Goal: Feedback & Contribution: Submit feedback/report problem

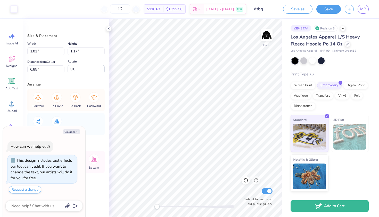
type textarea "x"
type input "1.02"
click at [16, 87] on span "Add Text" at bounding box center [11, 88] width 12 height 4
click at [74, 133] on button "Collapse" at bounding box center [71, 131] width 17 height 5
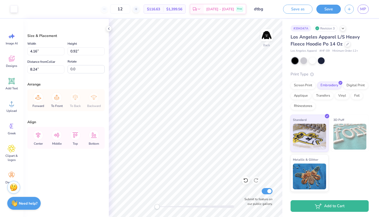
type textarea "x"
click at [14, 78] on icon at bounding box center [12, 81] width 8 height 8
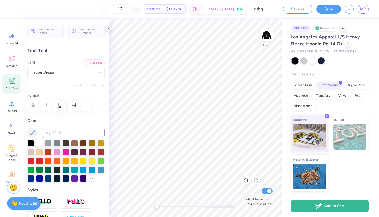
type textarea "destined"
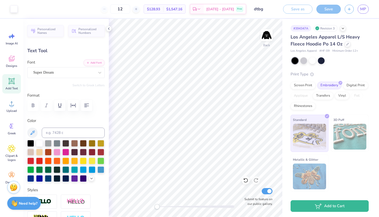
type input "12.56"
type input "2.20"
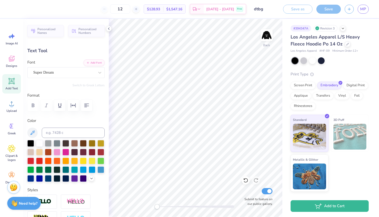
type input "2.39"
type input "0.42"
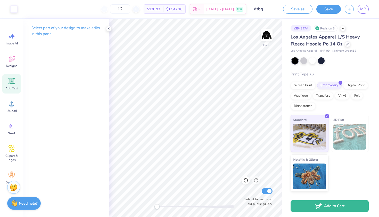
click at [14, 82] on icon at bounding box center [12, 81] width 6 height 6
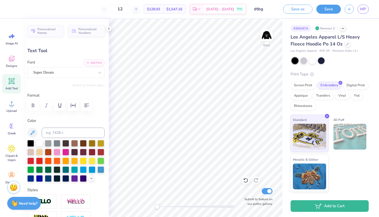
type textarea "to"
type input "3.09"
type input "7.66"
type input "1.16"
type input "0.82"
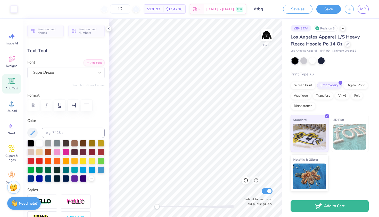
click at [21, 87] on div "Add Text" at bounding box center [11, 83] width 19 height 19
type input "7.57"
type input "2.19"
type input "7.65"
type input "2.50"
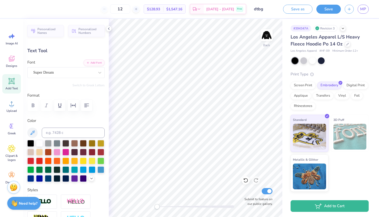
type input "0.72"
type input "9.12"
type textarea "be"
click at [12, 81] on icon at bounding box center [11, 81] width 5 height 5
type input "7.57"
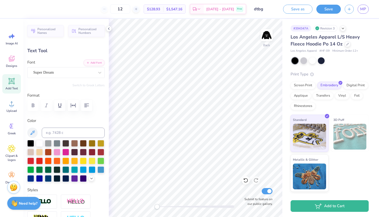
type input "2.19"
type input "7.65"
type textarea "great"
type input "8.13"
type input "2.72"
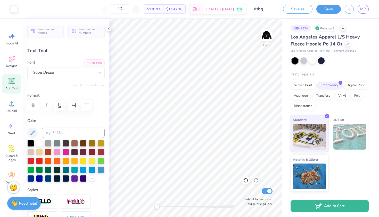
type input "7.39"
type input "3.23"
type input "1.08"
type input "9.03"
type input "2.39"
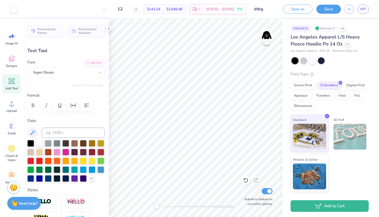
type input "0.42"
type input "7.65"
type input "1.16"
type input "0.82"
type input "7.66"
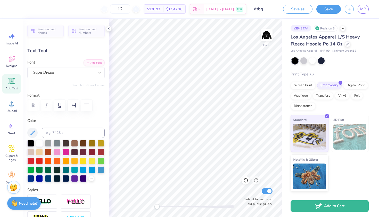
type input "0.76"
type input "0.54"
type input "8.34"
type input "2.39"
type input "0.42"
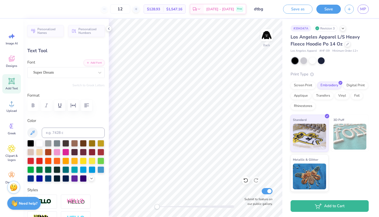
type input "8.33"
type input "1.09"
type input "0.72"
type input "9.12"
type input "0.65"
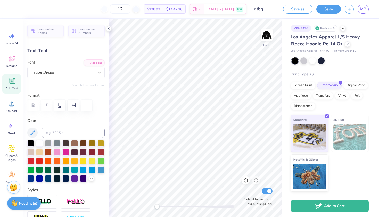
type input "0.43"
type input "8.54"
type input "3.23"
type input "1.08"
type input "11.39"
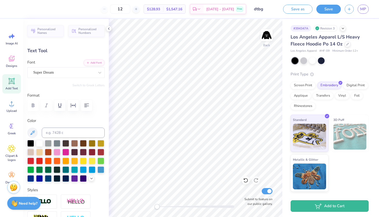
type input "1.51"
type input "0.50"
type input "11.97"
type input "2.39"
type input "0.42"
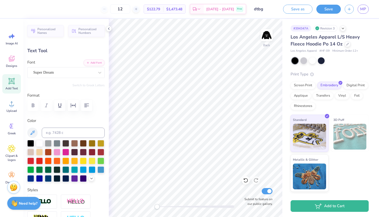
type input "8.33"
type input "0.76"
type input "0.54"
type input "8.21"
type input "0.65"
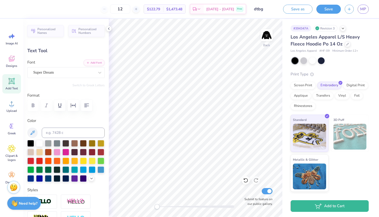
type input "0.43"
type input "8.54"
type input "1.51"
type input "0.50"
type input "11.97"
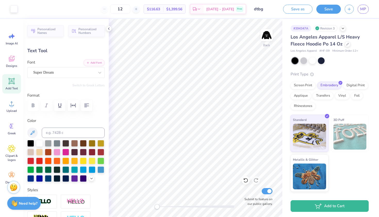
type input "2.39"
type input "0.42"
type input "8.33"
type input "0.76"
type input "0.54"
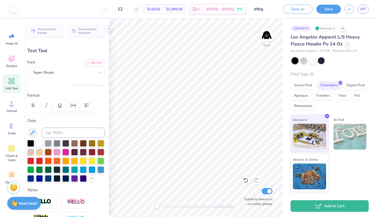
type input "8.21"
type input "0.51"
type input "0.36"
type input "8.39"
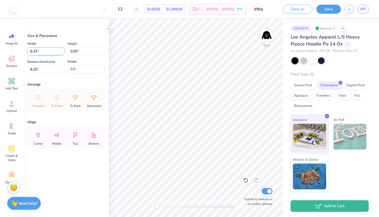
click at [53, 54] on input "6.33" at bounding box center [45, 51] width 37 height 8
click at [92, 51] on input "0.50" at bounding box center [86, 51] width 37 height 8
type input "6.00"
type input "0.48"
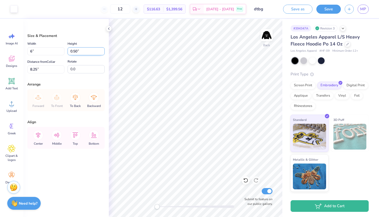
type input "8.26"
click at [92, 51] on input "0.48" at bounding box center [86, 51] width 37 height 8
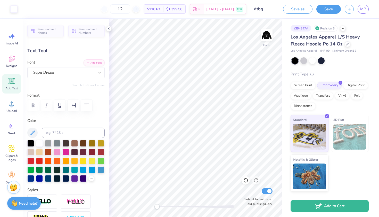
type input "0.61"
type input "0.41"
type input "8.33"
type input "1.43"
type input "0.48"
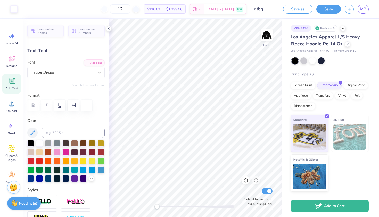
type input "8.51"
click at [16, 77] on div "Add Text" at bounding box center [11, 83] width 19 height 19
type input "7.57"
type input "2.19"
type input "7.65"
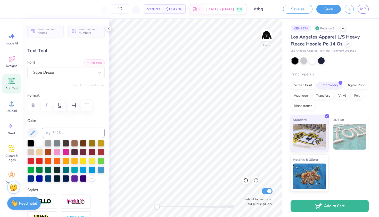
scroll to position [0, 2]
type textarea "destined to be great"
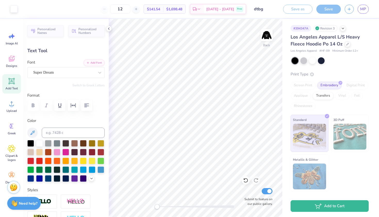
type input "19.05"
type input "1.75"
type input "10.23"
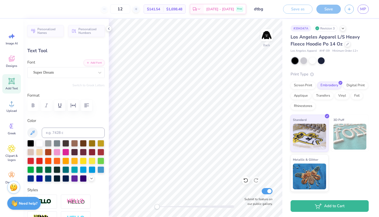
type input "7.17"
type input "0.66"
type input "11.33"
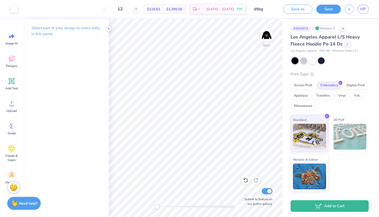
click at [109, 28] on icon at bounding box center [109, 29] width 4 height 4
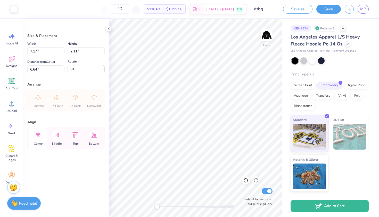
click at [39, 137] on icon at bounding box center [38, 135] width 10 height 10
click at [61, 137] on icon at bounding box center [57, 135] width 10 height 10
type input "7.70"
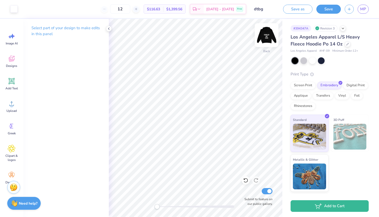
click at [271, 33] on img at bounding box center [267, 35] width 21 height 21
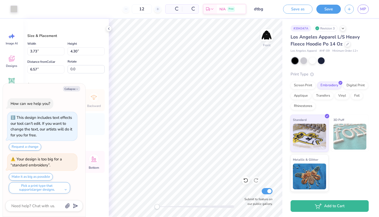
type textarea "x"
type input "3.73"
type input "4.30"
type input "6.57"
type textarea "x"
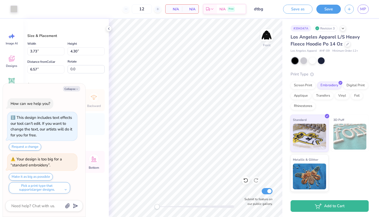
type input "2.31"
type input "2.51"
type input "10.78"
type textarea "x"
type input "3.59"
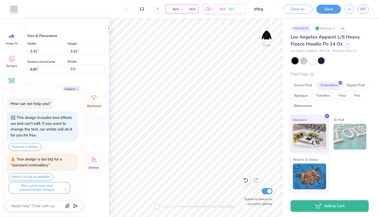
type input "3.91"
type input "6.57"
type textarea "x"
type input "1.07"
type input "2.50"
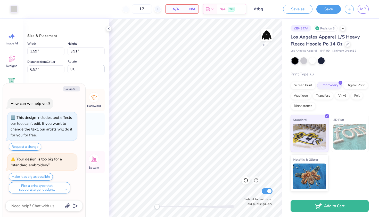
type input "10.78"
type textarea "x"
type input "2.14"
type textarea "x"
type input "2.13"
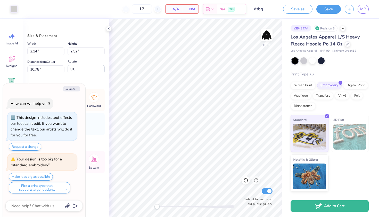
type input "2.58"
type input "14.12"
type textarea "x"
type input "1.82"
type textarea "x"
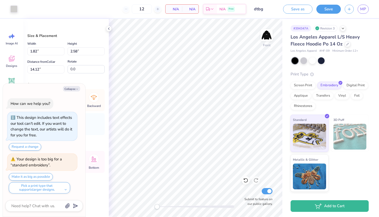
type input "2.13"
type input "12.83"
type textarea "x"
type input "1.90"
type input "2.29"
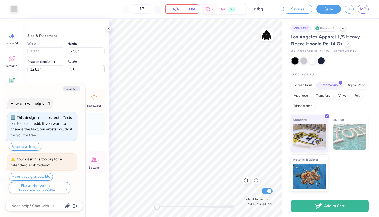
type input "17.41"
type textarea "x"
type input "3.35"
type input "4.02"
type input "17.08"
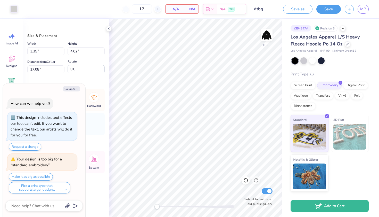
type textarea "x"
type input "1.91"
type input "2.31"
type input "17.41"
type textarea "x"
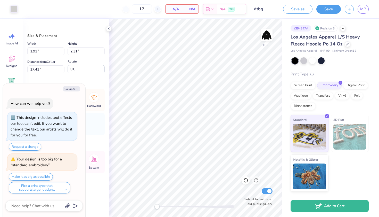
type input "3.23"
type input "3.91"
type input "17.94"
type textarea "x"
type input "3.71"
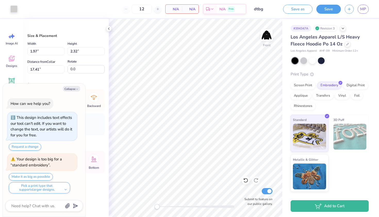
type input "4.37"
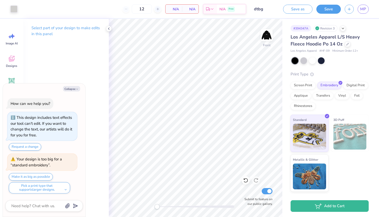
type textarea "x"
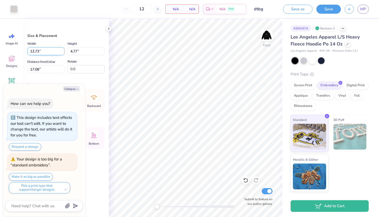
click at [47, 50] on input "12.73" at bounding box center [45, 51] width 37 height 8
type input "11"
type textarea "x"
type input "11.00"
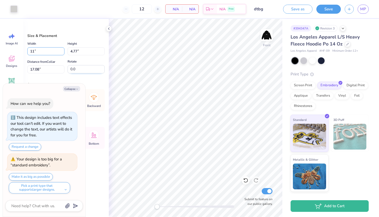
type input "4.12"
type input "17.41"
type textarea "x"
click at [83, 53] on input "4.12" at bounding box center [86, 51] width 37 height 8
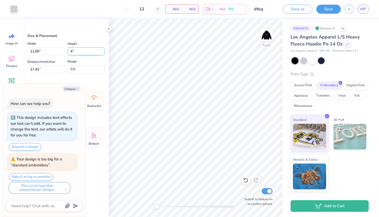
type input "4"
type textarea "x"
type input "10.68"
type input "4.00"
type input "17.47"
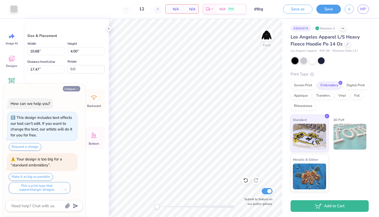
click at [78, 88] on icon "button" at bounding box center [77, 89] width 3 height 3
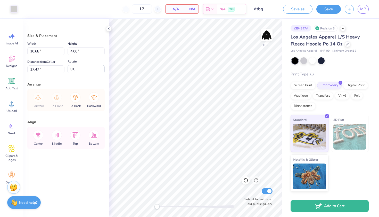
click at [25, 201] on strong "Need help?" at bounding box center [28, 202] width 19 height 5
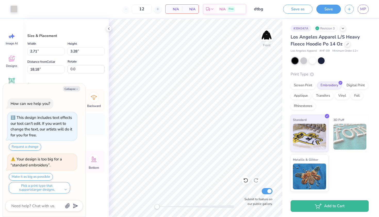
type textarea "x"
type input "3.12"
type input "3.67"
type input "17.74"
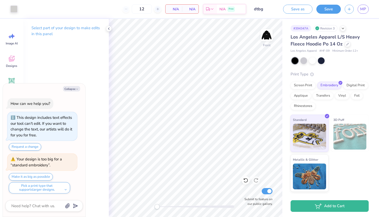
type textarea "x"
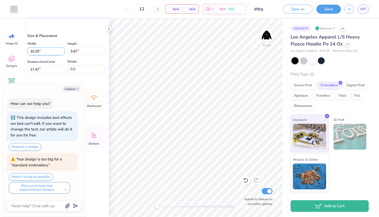
click at [49, 53] on input "10.20" at bounding box center [45, 51] width 37 height 8
type input "11"
type textarea "x"
type input "11.00"
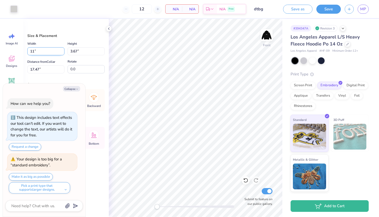
type input "3.96"
type input "17.32"
type textarea "x"
click at [45, 70] on input "17.32" at bounding box center [45, 69] width 37 height 8
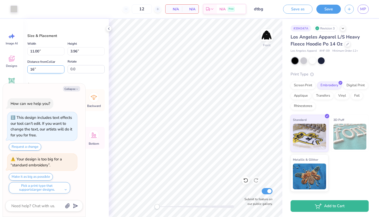
type input "16"
type textarea "x"
type input "16.00"
type textarea "x"
click at [45, 70] on input "16.00" at bounding box center [45, 69] width 37 height 8
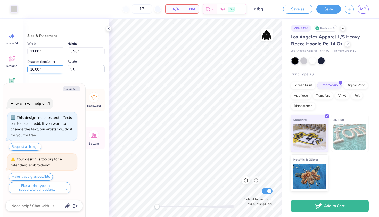
click at [45, 70] on input "16.00" at bounding box center [45, 69] width 37 height 8
type input "17"
type textarea "x"
type input "17.00"
type textarea "x"
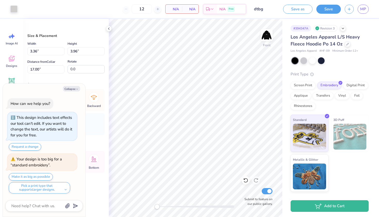
type input "2.89"
type input "3.40"
type textarea "x"
type input "2.93"
type input "3.54"
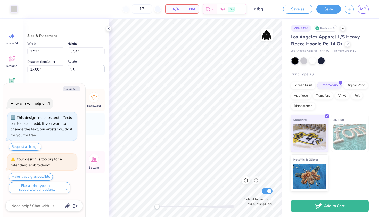
type textarea "x"
type input "3.03"
type input "3.64"
type textarea "x"
type input "12.67"
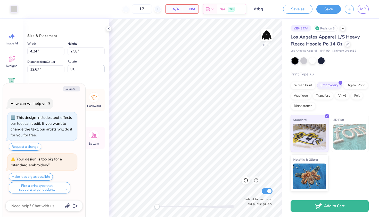
type textarea "x"
type input "12.45"
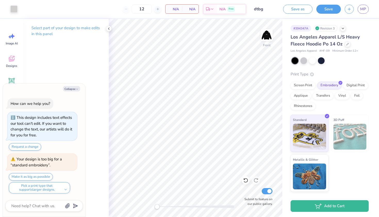
type textarea "x"
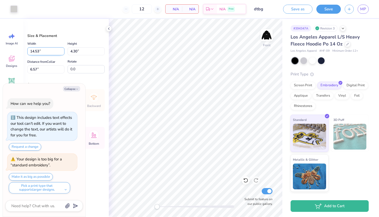
click at [45, 51] on input "14.53" at bounding box center [45, 51] width 37 height 8
type input "16"
type textarea "x"
type input "12.00"
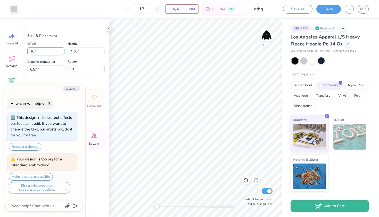
type input "3.55"
type input "6.94"
type textarea "x"
type input "1"
click at [48, 54] on input "1" at bounding box center [45, 51] width 37 height 8
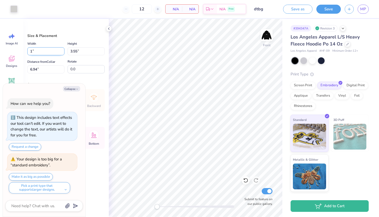
click at [48, 54] on input "1" at bounding box center [45, 51] width 37 height 8
click at [38, 52] on input "1" at bounding box center [45, 51] width 37 height 8
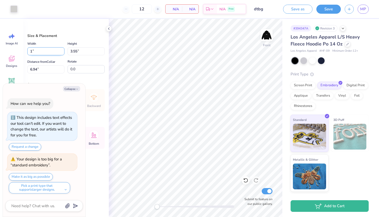
click at [38, 52] on input "1" at bounding box center [45, 51] width 37 height 8
type input "17"
type textarea "x"
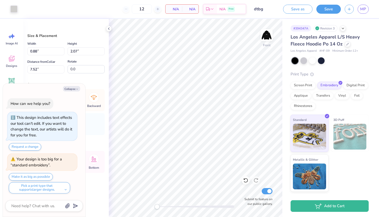
type input "1.14"
type input "2.68"
type input "6.91"
type textarea "x"
type input "1.22"
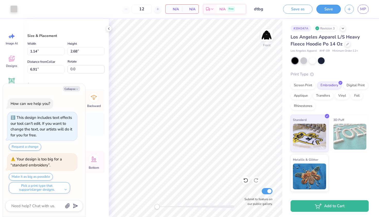
type input "2.86"
click at [53, 207] on textarea at bounding box center [37, 205] width 52 height 7
click at [41, 205] on textarea at bounding box center [37, 205] width 52 height 7
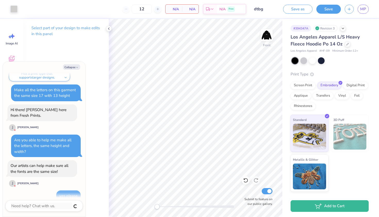
scroll to position [215, 0]
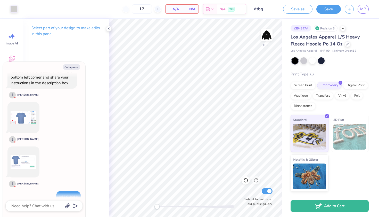
click at [17, 120] on img at bounding box center [24, 118] width 26 height 26
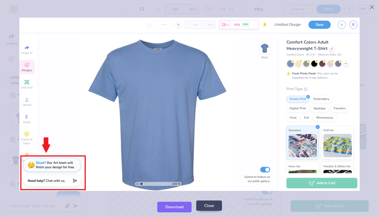
click at [217, 208] on button "Close" at bounding box center [209, 205] width 26 height 11
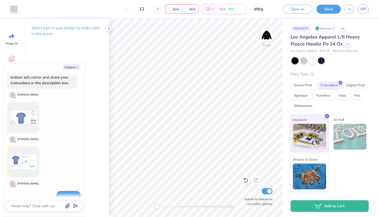
click at [28, 152] on img at bounding box center [24, 162] width 26 height 26
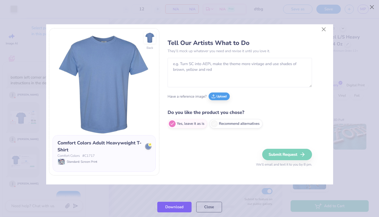
scroll to position [239, 0]
click at [216, 205] on button "Close" at bounding box center [209, 205] width 26 height 11
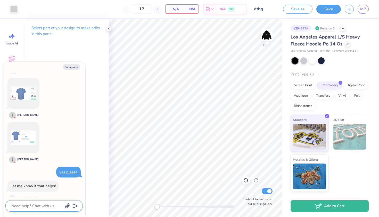
click at [48, 204] on textarea at bounding box center [37, 205] width 52 height 7
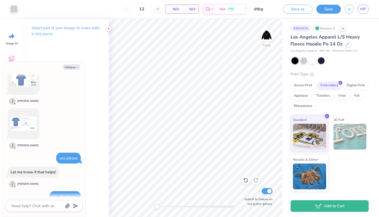
click at [108, 30] on icon at bounding box center [109, 29] width 4 height 4
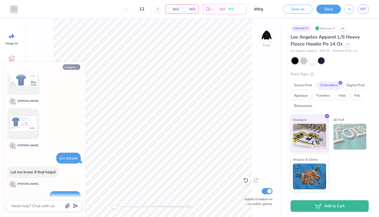
click at [78, 67] on icon "button" at bounding box center [77, 67] width 3 height 3
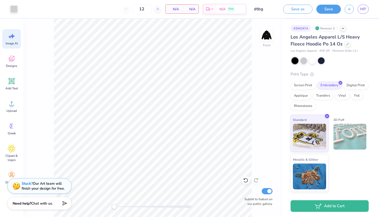
click at [12, 42] on span "Image AI" at bounding box center [12, 43] width 12 height 4
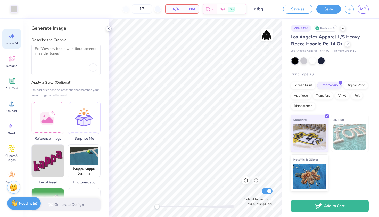
click at [107, 28] on icon at bounding box center [109, 29] width 4 height 4
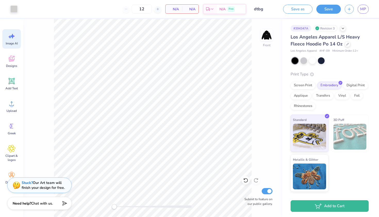
click at [54, 186] on div "Stuck? Our Art team will finish your design for free." at bounding box center [43, 185] width 43 height 10
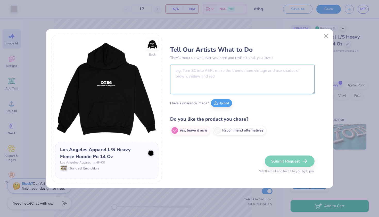
click at [201, 75] on textarea at bounding box center [242, 79] width 145 height 29
click at [156, 46] on img at bounding box center [153, 45] width 24 height 24
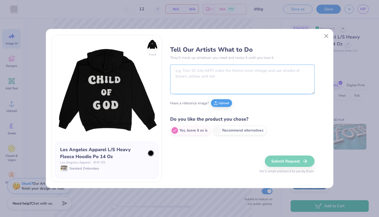
click at [180, 76] on textarea at bounding box center [242, 79] width 145 height 29
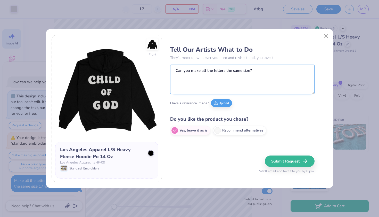
scroll to position [283, 0]
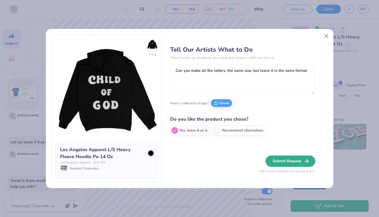
click at [279, 162] on button "Submit Request" at bounding box center [291, 160] width 50 height 11
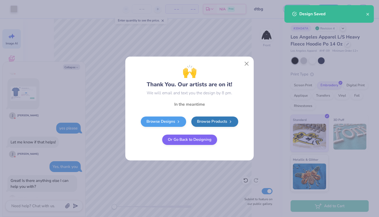
click at [204, 142] on button "Or Go Back to Designing" at bounding box center [189, 139] width 55 height 10
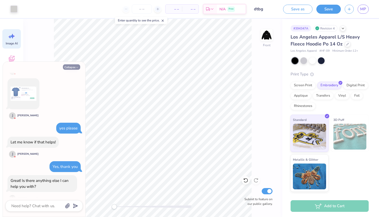
click at [77, 68] on icon "button" at bounding box center [77, 67] width 3 height 3
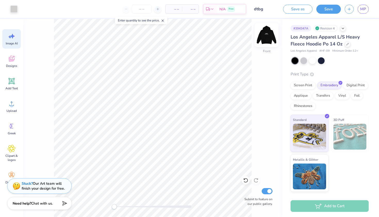
click at [264, 33] on img at bounding box center [267, 35] width 21 height 21
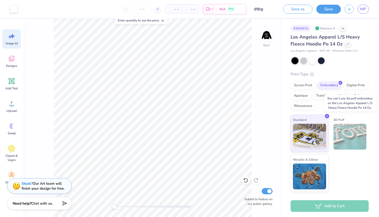
click at [338, 124] on img at bounding box center [350, 137] width 33 height 26
click at [309, 87] on div "Screen Print" at bounding box center [303, 85] width 25 height 8
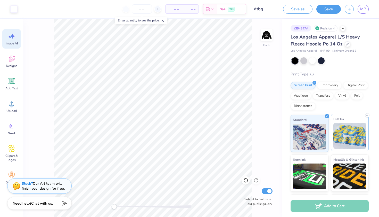
click at [358, 143] on img at bounding box center [350, 136] width 33 height 26
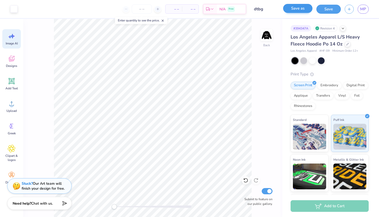
click at [301, 9] on button "Save as" at bounding box center [297, 8] width 29 height 9
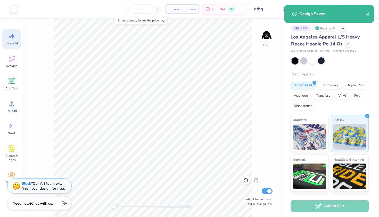
click at [368, 16] on icon "close" at bounding box center [369, 14] width 4 height 4
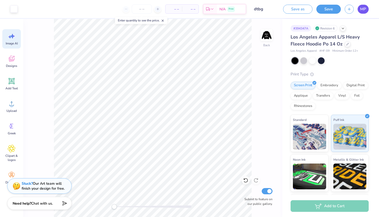
click at [362, 7] on span "MP" at bounding box center [364, 9] width 6 height 6
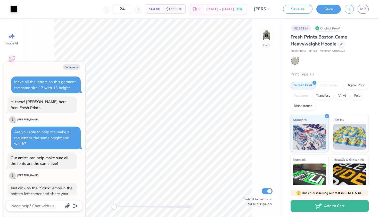
scroll to position [310, 0]
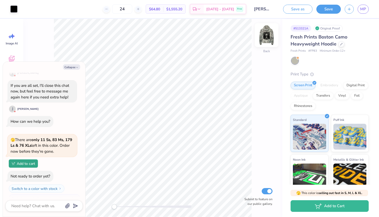
click at [270, 41] on img at bounding box center [267, 35] width 21 height 21
click at [270, 31] on img at bounding box center [267, 35] width 21 height 21
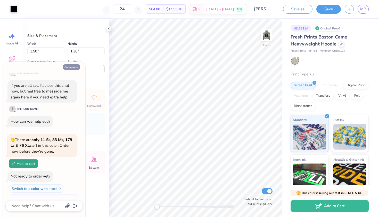
click at [74, 65] on button "Collapse" at bounding box center [71, 66] width 17 height 5
type textarea "x"
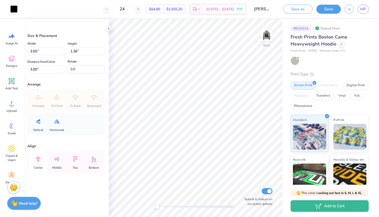
click at [40, 161] on icon at bounding box center [38, 159] width 10 height 10
click at [38, 163] on icon at bounding box center [38, 159] width 10 height 10
click at [57, 162] on icon at bounding box center [57, 159] width 10 height 10
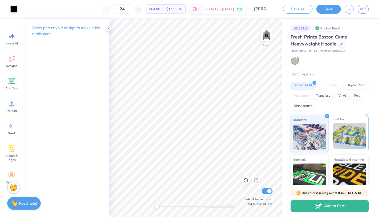
click at [348, 135] on img at bounding box center [350, 136] width 33 height 26
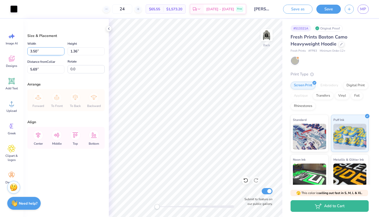
click at [52, 52] on input "3.50" at bounding box center [45, 51] width 37 height 8
type input "6.00"
type input "2.34"
type input "5.21"
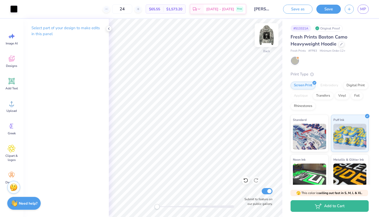
click at [269, 41] on img at bounding box center [267, 35] width 21 height 21
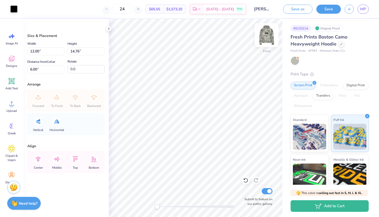
type input "12.70"
type input "15.63"
type input "5.14"
click at [247, 179] on div "Front Submit to feature on our public gallery." at bounding box center [196, 118] width 174 height 198
type input "14.51"
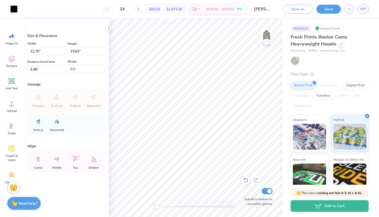
type input "17.86"
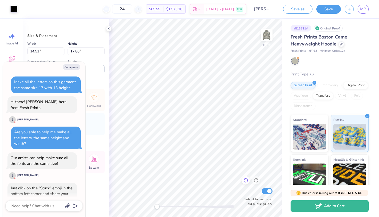
scroll to position [353, 0]
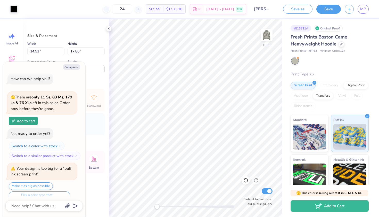
click at [102, 133] on div "Vertical Horizontal" at bounding box center [66, 124] width 74 height 22
click at [73, 68] on button "Collapse" at bounding box center [71, 66] width 17 height 5
type textarea "x"
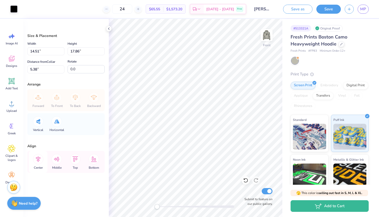
click at [43, 155] on icon at bounding box center [38, 159] width 10 height 10
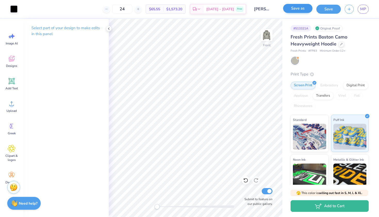
click at [302, 11] on button "Save as" at bounding box center [297, 8] width 29 height 9
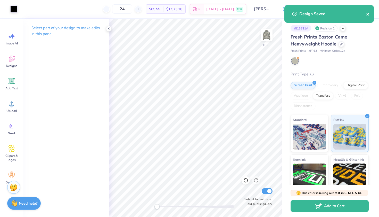
click at [369, 15] on icon "close" at bounding box center [368, 14] width 3 height 3
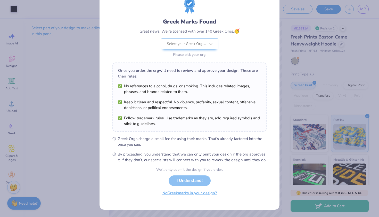
scroll to position [25, 0]
click at [189, 192] on button "No Greek marks in your design?" at bounding box center [189, 193] width 63 height 11
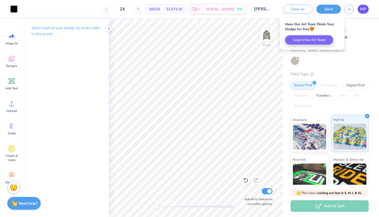
click at [362, 12] on span "MP" at bounding box center [364, 9] width 6 height 6
